Goal: Find specific page/section: Find specific page/section

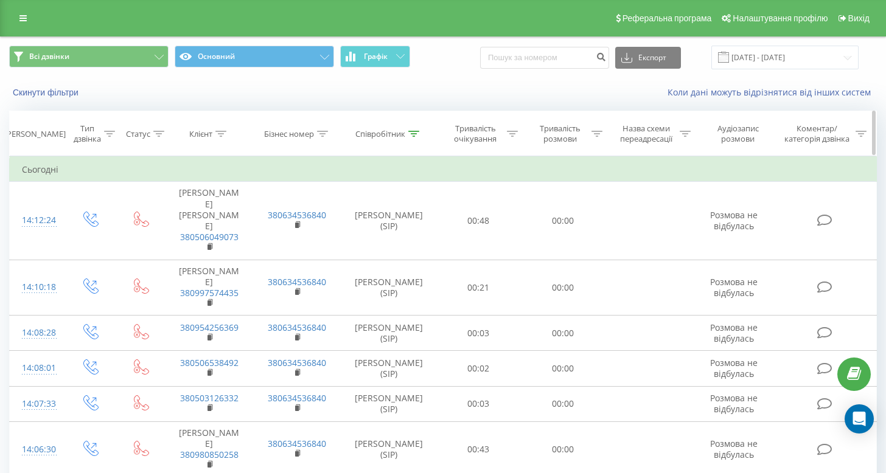
click at [411, 132] on icon at bounding box center [413, 134] width 11 height 6
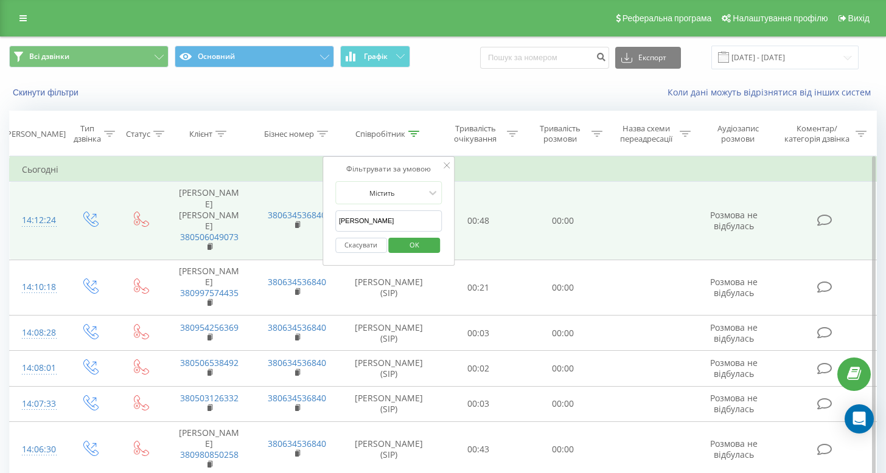
drag, startPoint x: 373, startPoint y: 218, endPoint x: 310, endPoint y: 218, distance: 63.3
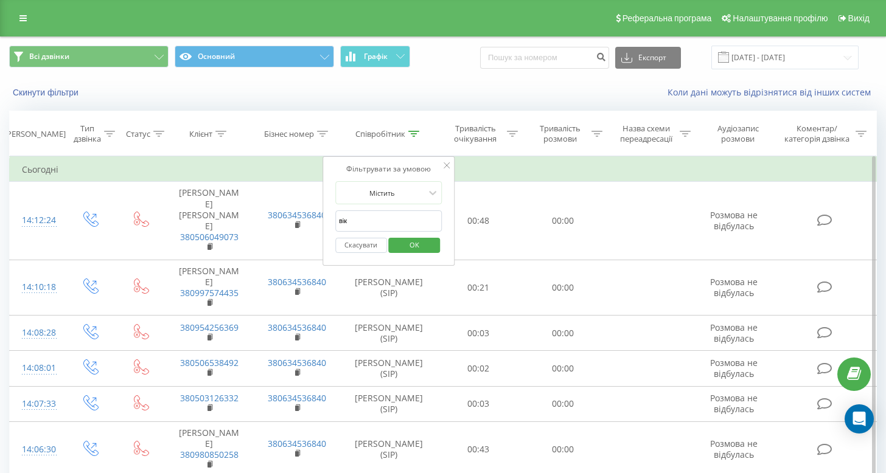
type input "вікторія"
click at [404, 245] on span "OK" at bounding box center [414, 244] width 34 height 19
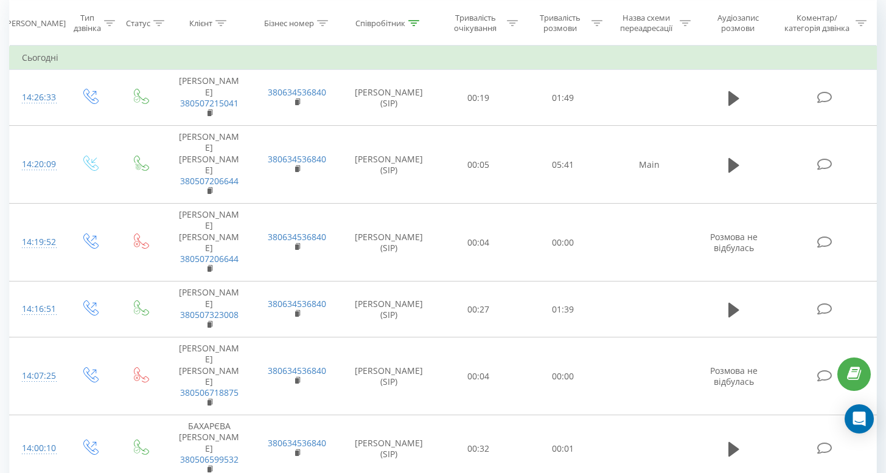
scroll to position [68, 0]
